Goal: Information Seeking & Learning: Learn about a topic

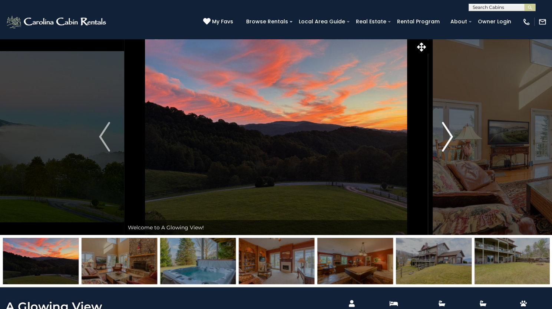
click at [444, 152] on img "Next" at bounding box center [447, 137] width 11 height 30
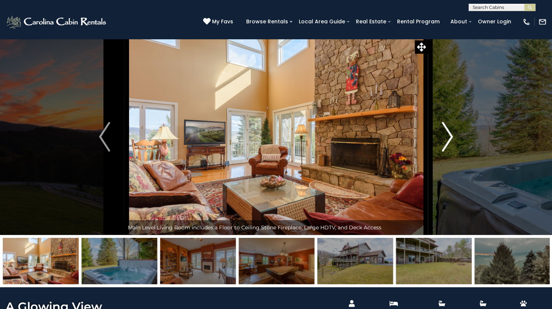
click at [444, 152] on img "Next" at bounding box center [447, 137] width 11 height 30
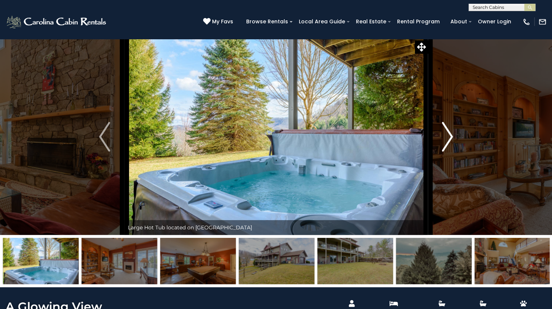
click at [444, 152] on img "Next" at bounding box center [447, 137] width 11 height 30
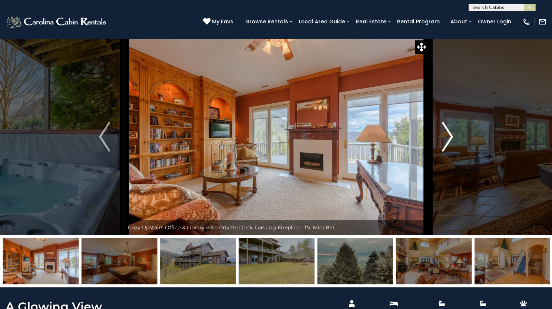
click at [444, 152] on img "Next" at bounding box center [447, 137] width 11 height 30
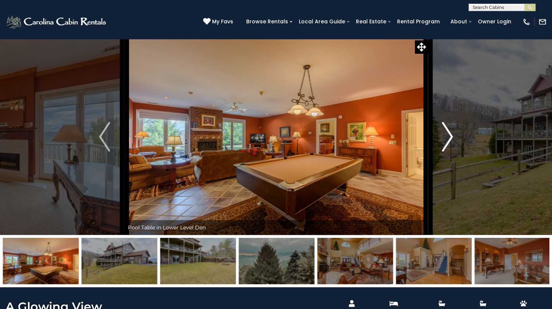
click at [444, 152] on img "Next" at bounding box center [447, 137] width 11 height 30
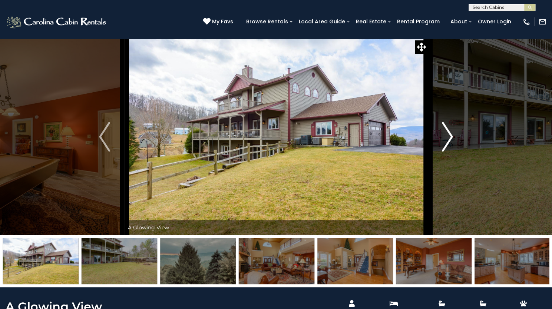
click at [444, 152] on img "Next" at bounding box center [447, 137] width 11 height 30
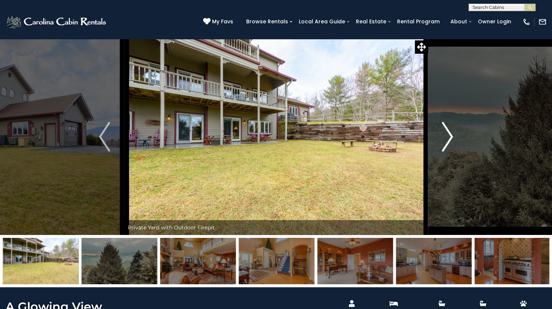
click at [444, 152] on img "Next" at bounding box center [447, 137] width 11 height 30
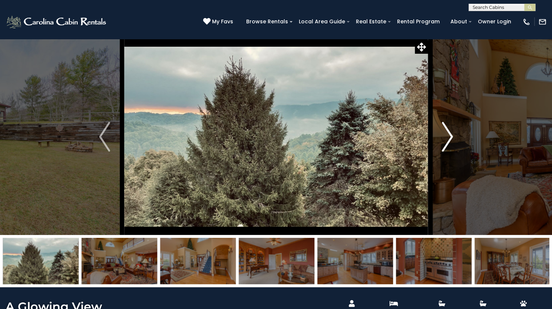
click at [444, 152] on img "Next" at bounding box center [447, 137] width 11 height 30
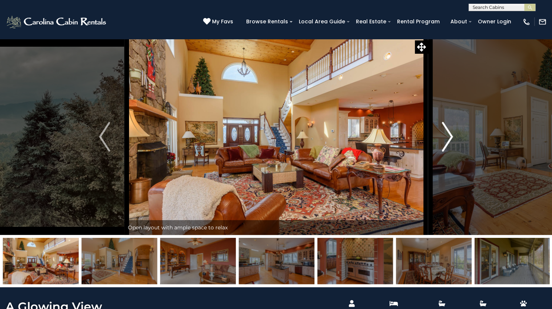
click at [444, 152] on img "Next" at bounding box center [447, 137] width 11 height 30
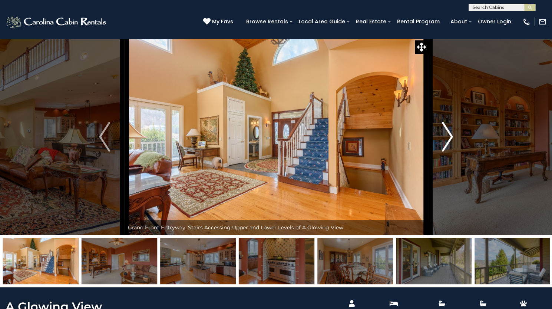
click at [444, 152] on img "Next" at bounding box center [447, 137] width 11 height 30
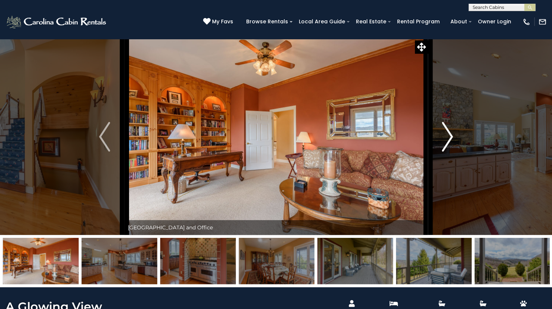
click at [444, 152] on img "Next" at bounding box center [447, 137] width 11 height 30
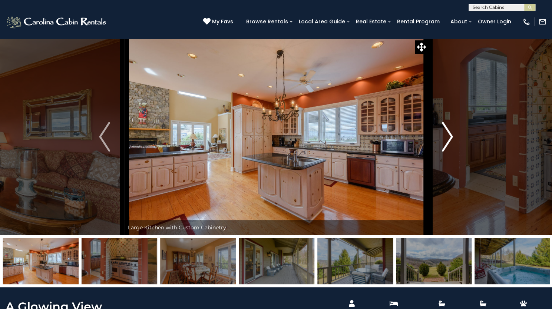
click at [444, 152] on img "Next" at bounding box center [447, 137] width 11 height 30
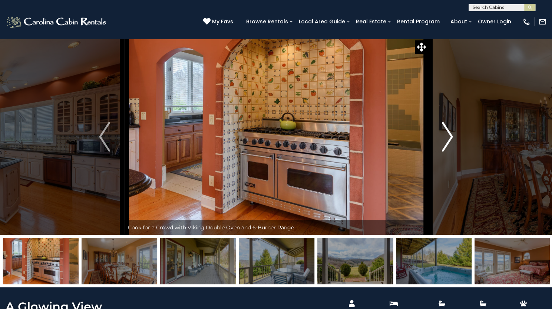
click at [444, 152] on img "Next" at bounding box center [447, 137] width 11 height 30
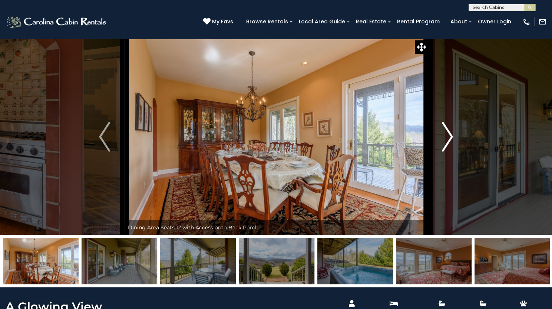
click at [444, 152] on img "Next" at bounding box center [447, 137] width 11 height 30
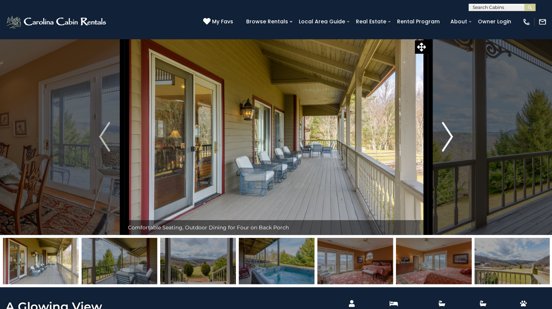
click at [444, 152] on img "Next" at bounding box center [447, 137] width 11 height 30
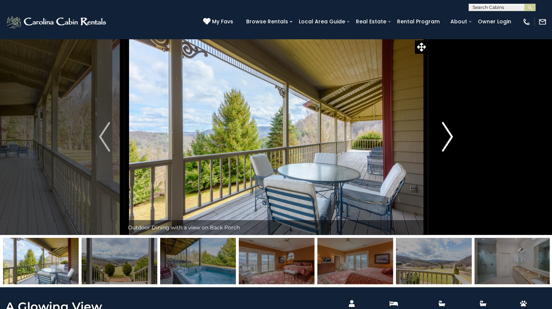
click at [444, 152] on img "Next" at bounding box center [447, 137] width 11 height 30
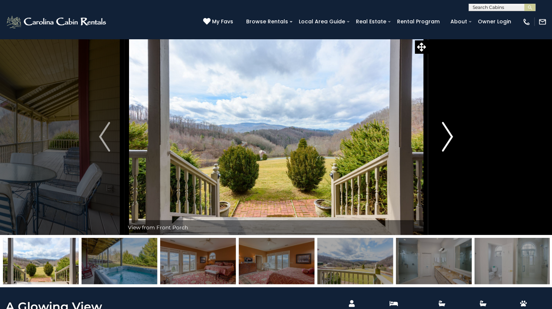
click at [444, 152] on img "Next" at bounding box center [447, 137] width 11 height 30
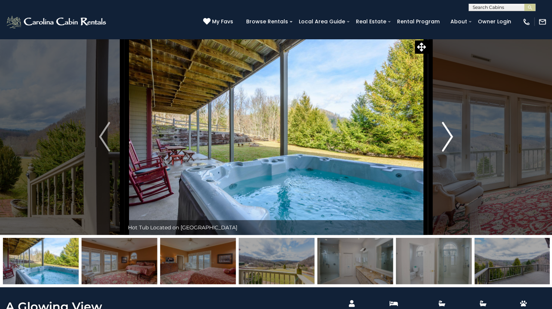
click at [444, 152] on img "Next" at bounding box center [447, 137] width 11 height 30
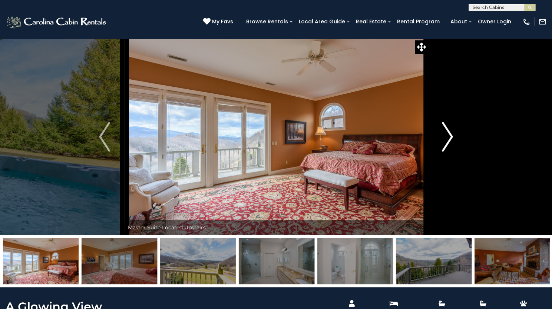
click at [444, 152] on img "Next" at bounding box center [447, 137] width 11 height 30
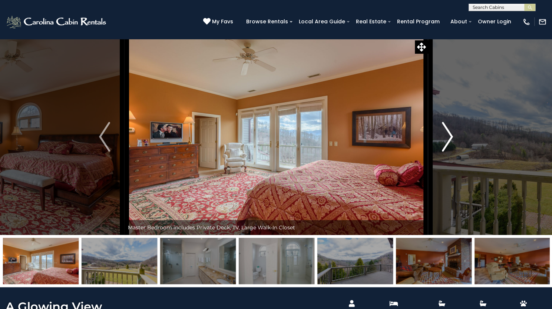
click at [444, 152] on img "Next" at bounding box center [447, 137] width 11 height 30
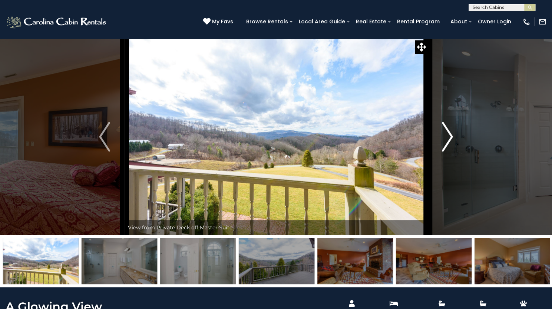
click at [444, 152] on img "Next" at bounding box center [447, 137] width 11 height 30
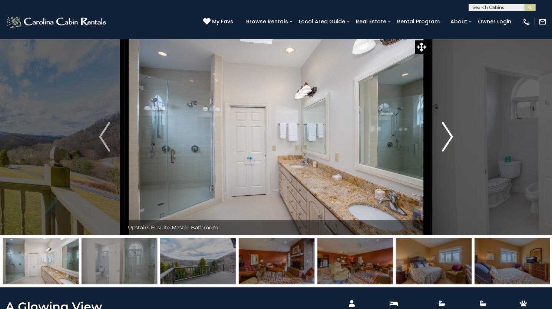
click at [444, 152] on img "Next" at bounding box center [447, 137] width 11 height 30
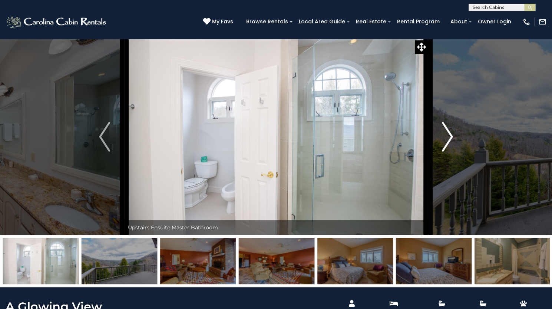
click at [444, 152] on img "Next" at bounding box center [447, 137] width 11 height 30
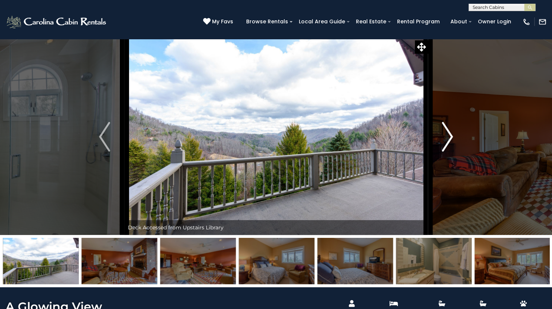
click at [444, 152] on img "Next" at bounding box center [447, 137] width 11 height 30
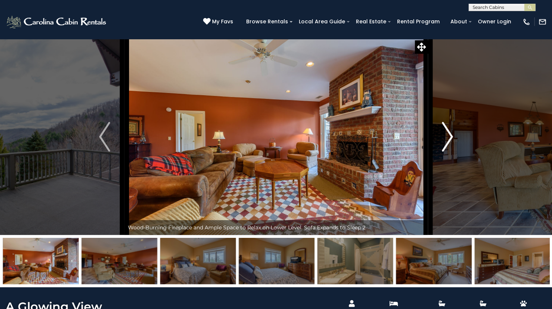
click at [444, 152] on img "Next" at bounding box center [447, 137] width 11 height 30
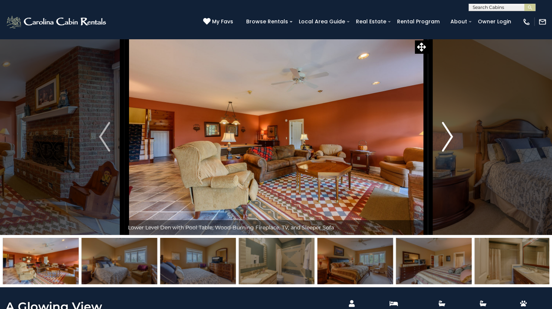
click at [444, 152] on img "Next" at bounding box center [447, 137] width 11 height 30
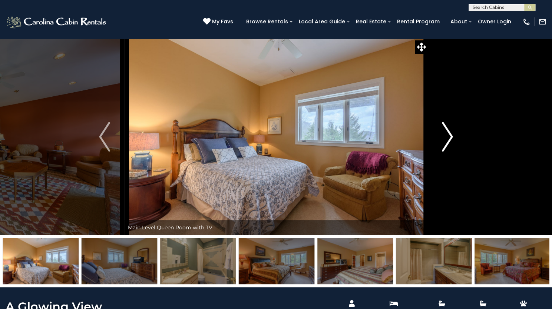
click at [444, 152] on img "Next" at bounding box center [447, 137] width 11 height 30
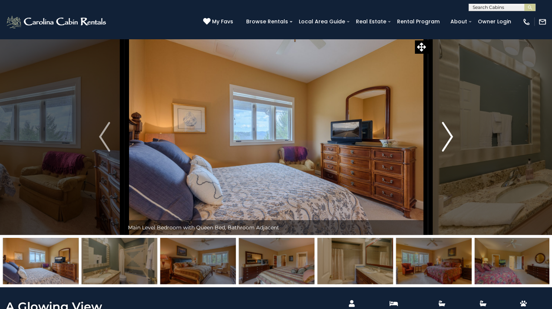
click at [444, 152] on img "Next" at bounding box center [447, 137] width 11 height 30
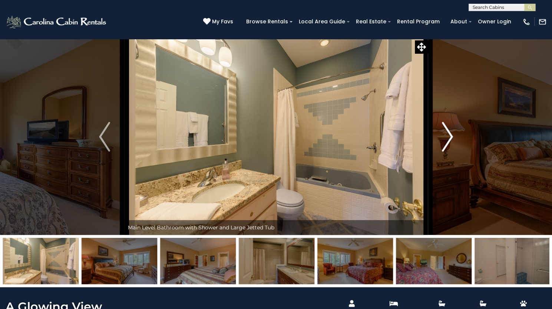
click at [444, 152] on img "Next" at bounding box center [447, 137] width 11 height 30
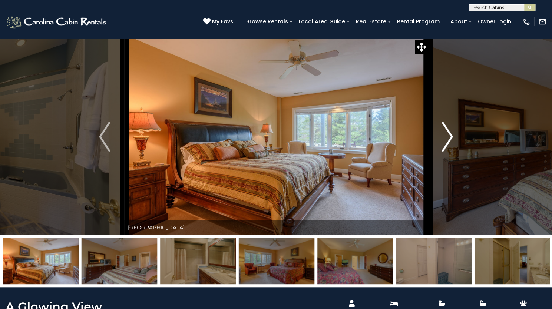
click at [444, 152] on img "Next" at bounding box center [447, 137] width 11 height 30
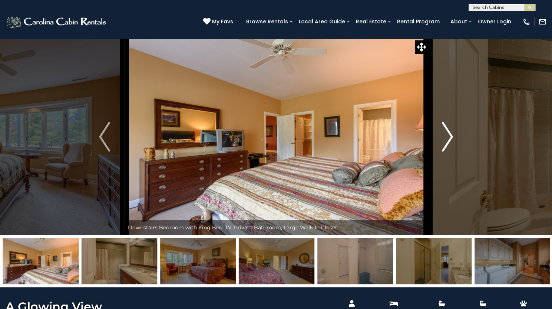
click at [444, 152] on img "Next" at bounding box center [447, 137] width 11 height 30
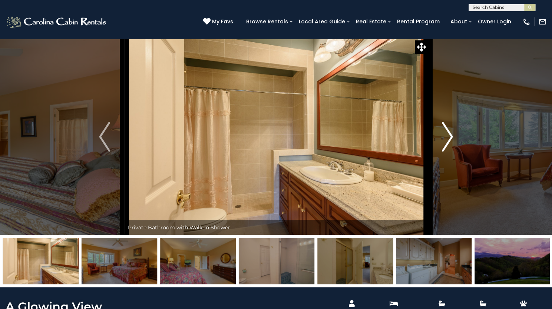
click at [444, 152] on img "Next" at bounding box center [447, 137] width 11 height 30
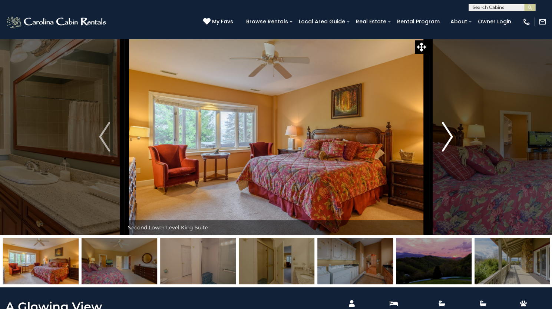
click at [444, 152] on img "Next" at bounding box center [447, 137] width 11 height 30
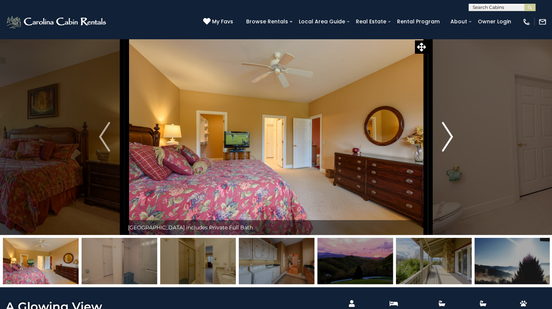
click at [444, 152] on img "Next" at bounding box center [447, 137] width 11 height 30
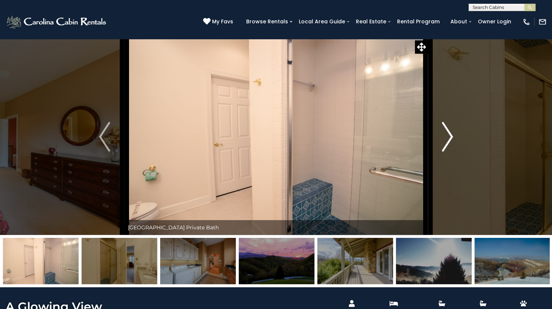
click at [444, 152] on img "Next" at bounding box center [447, 137] width 11 height 30
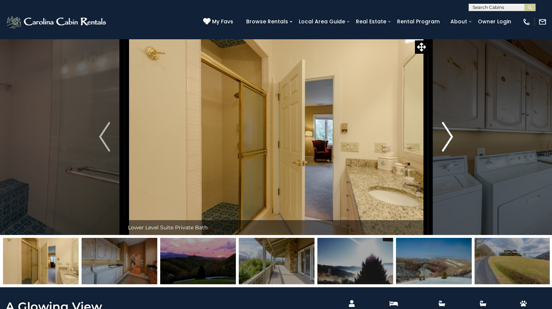
click at [444, 152] on img "Next" at bounding box center [447, 137] width 11 height 30
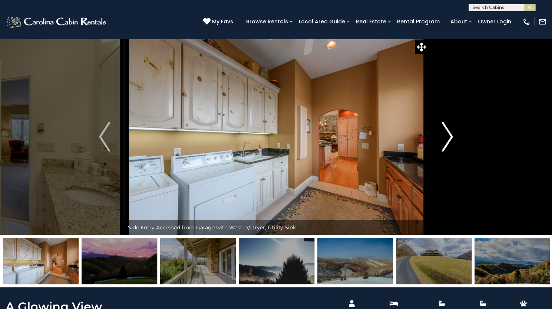
click at [444, 152] on img "Next" at bounding box center [447, 137] width 11 height 30
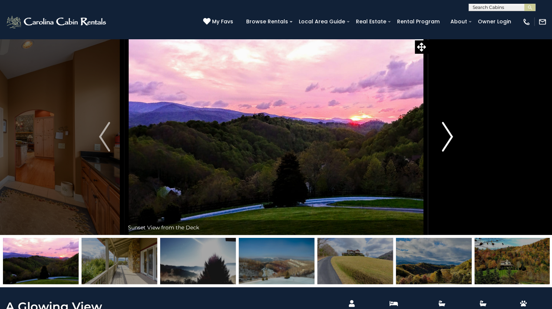
click at [444, 152] on img "Next" at bounding box center [447, 137] width 11 height 30
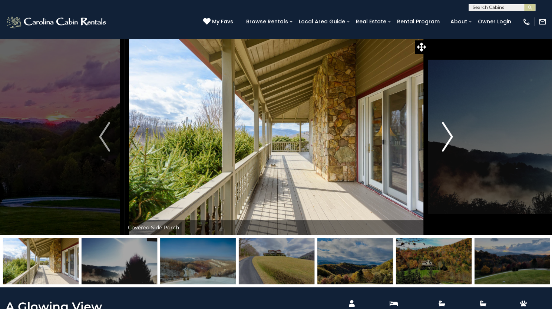
click at [444, 152] on img "Next" at bounding box center [447, 137] width 11 height 30
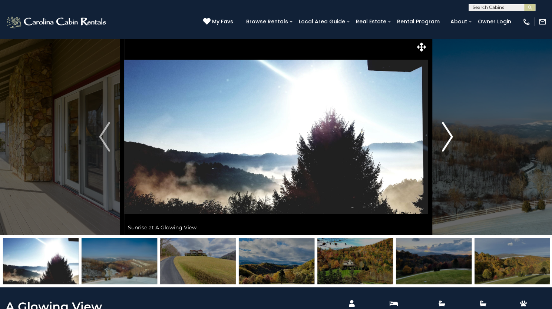
click at [450, 152] on img "Next" at bounding box center [447, 137] width 11 height 30
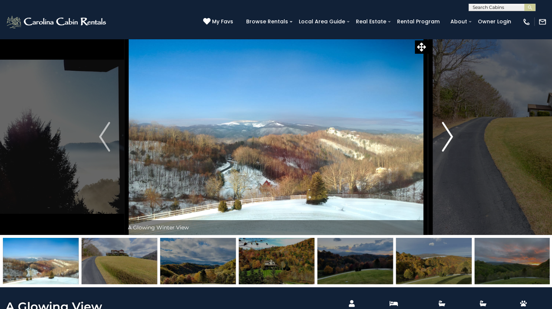
click at [450, 152] on img "Next" at bounding box center [447, 137] width 11 height 30
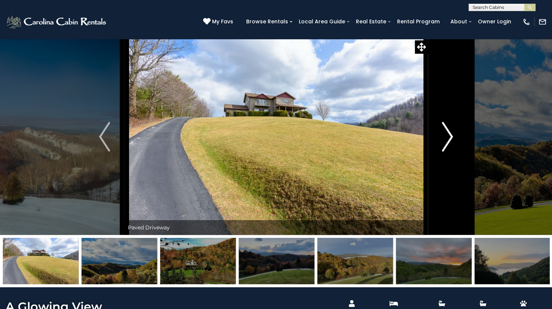
click at [450, 152] on img "Next" at bounding box center [447, 137] width 11 height 30
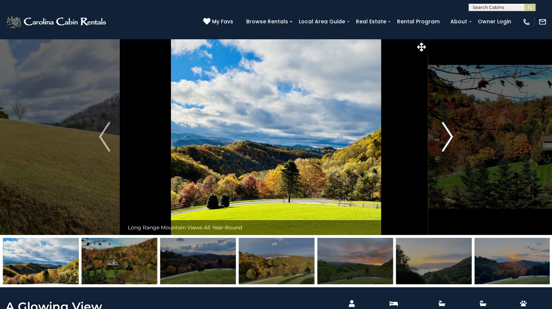
click at [450, 152] on img "Next" at bounding box center [447, 137] width 11 height 30
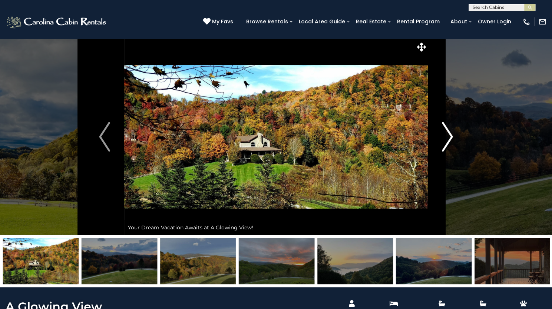
click at [450, 152] on img "Next" at bounding box center [447, 137] width 11 height 30
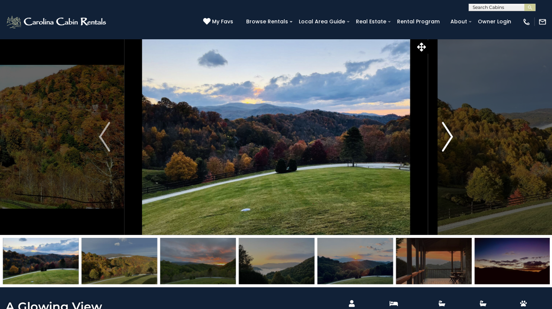
click at [450, 152] on img "Next" at bounding box center [447, 137] width 11 height 30
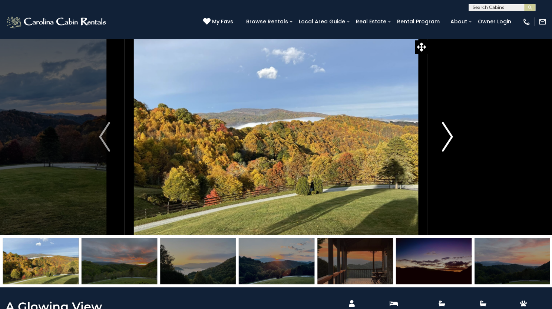
click at [450, 152] on img "Next" at bounding box center [447, 137] width 11 height 30
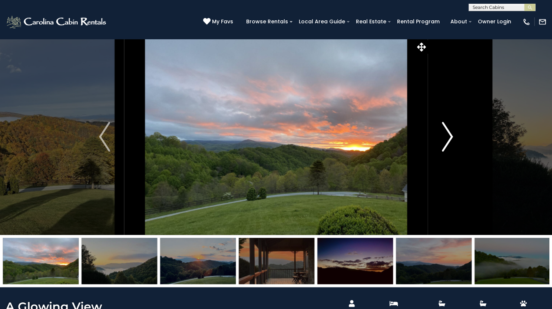
click at [450, 152] on img "Next" at bounding box center [447, 137] width 11 height 30
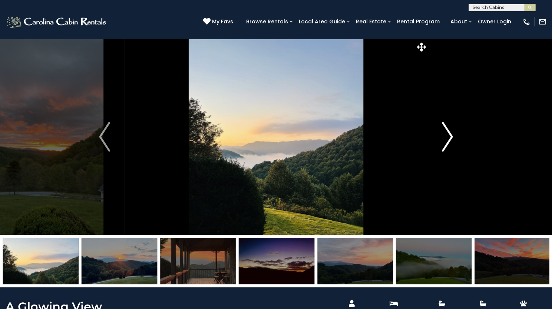
click at [450, 152] on img "Next" at bounding box center [447, 137] width 11 height 30
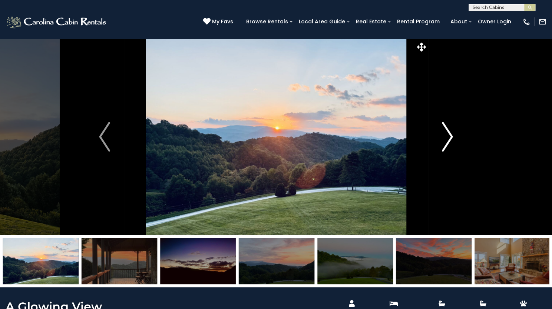
click at [450, 152] on img "Next" at bounding box center [447, 137] width 11 height 30
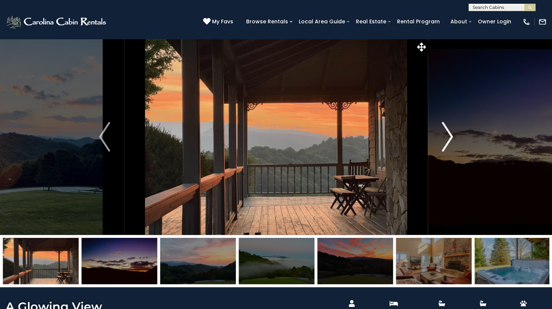
click at [450, 152] on img "Next" at bounding box center [447, 137] width 11 height 30
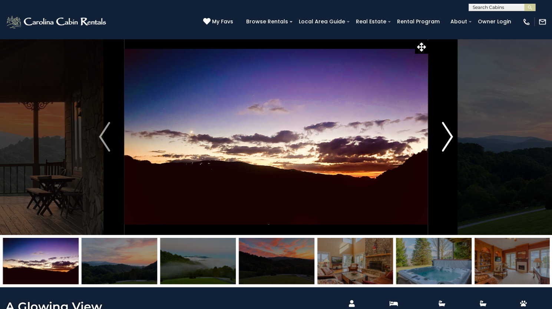
click at [450, 152] on img "Next" at bounding box center [447, 137] width 11 height 30
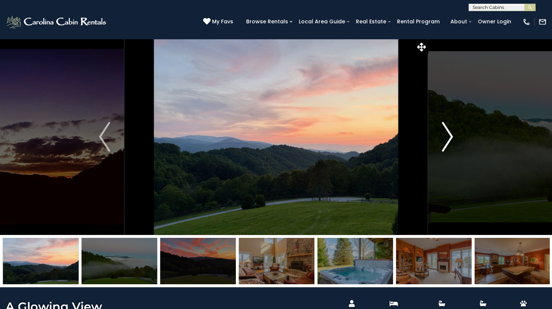
click at [450, 152] on img "Next" at bounding box center [447, 137] width 11 height 30
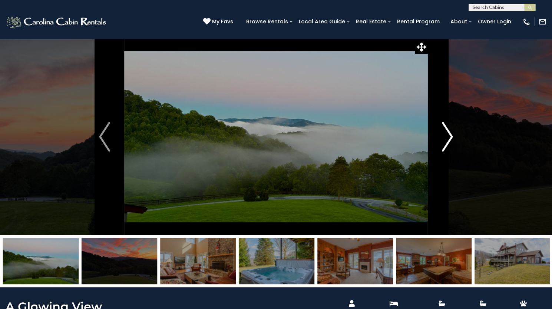
click at [450, 152] on img "Next" at bounding box center [447, 137] width 11 height 30
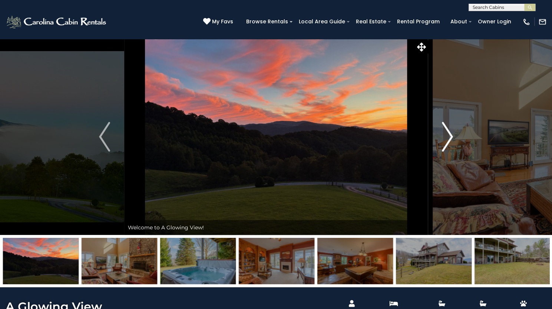
click at [450, 152] on img "Next" at bounding box center [447, 137] width 11 height 30
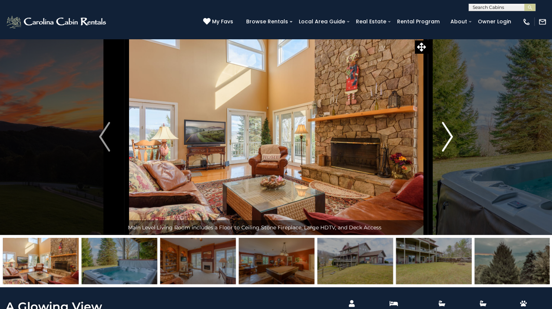
click at [450, 152] on img "Next" at bounding box center [447, 137] width 11 height 30
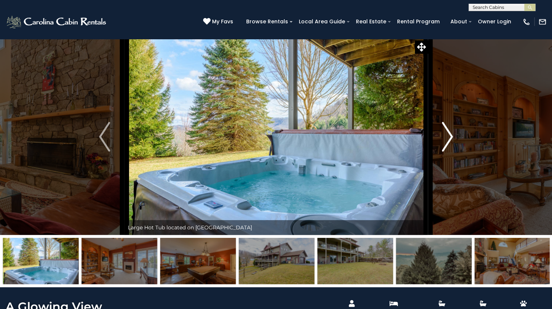
click at [450, 152] on img "Next" at bounding box center [447, 137] width 11 height 30
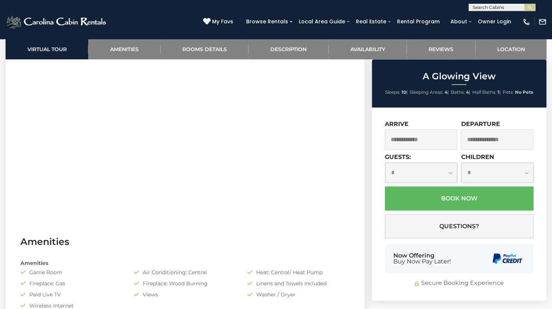
scroll to position [368, 0]
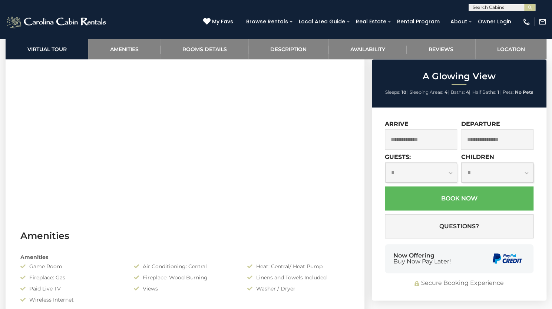
click at [9, 197] on section "Virtual Tour" at bounding box center [185, 105] width 359 height 226
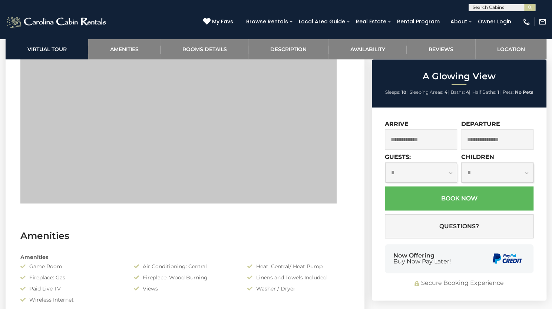
drag, startPoint x: 340, startPoint y: 189, endPoint x: 0, endPoint y: 194, distance: 339.9
click at [209, 49] on link "Rooms Details" at bounding box center [205, 49] width 88 height 20
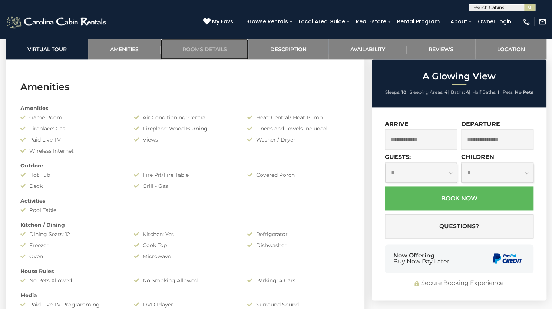
scroll to position [490, 0]
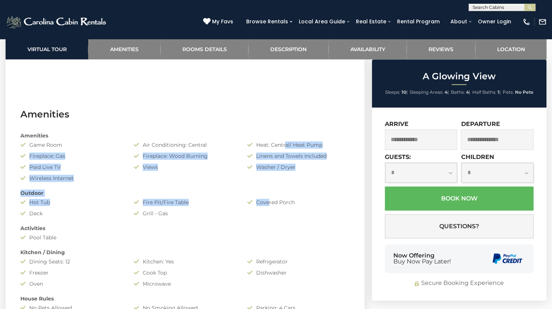
drag, startPoint x: 284, startPoint y: 206, endPoint x: 265, endPoint y: 268, distance: 64.9
click at [265, 268] on div "Amenities Game Room Air Conditioning: Central Heat: Central/ Heat Pump Fireplac…" at bounding box center [185, 246] width 341 height 236
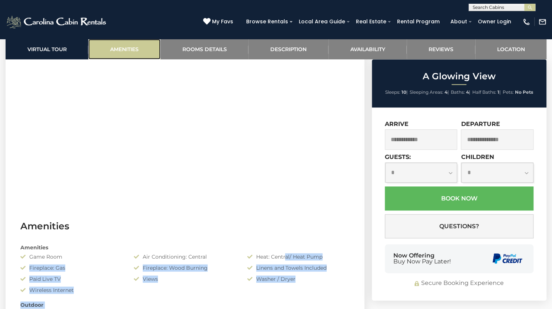
click at [128, 44] on link "Amenities" at bounding box center [124, 49] width 72 height 20
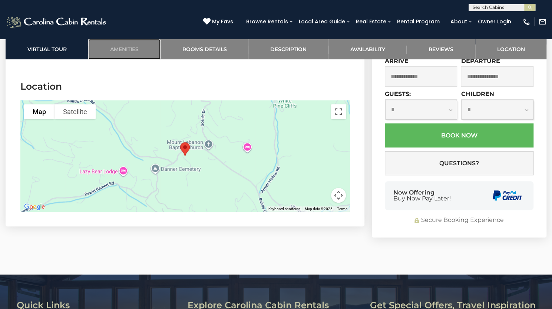
scroll to position [1838, 0]
